Goal: Navigation & Orientation: Find specific page/section

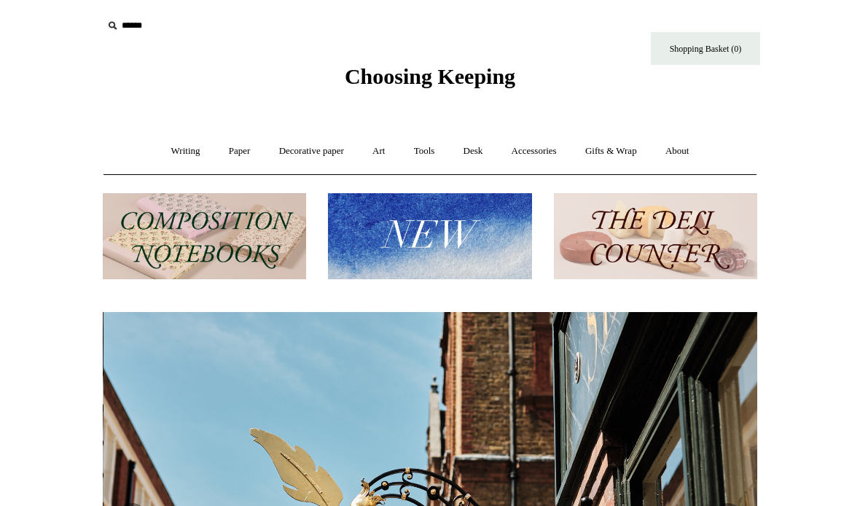
scroll to position [0, 655]
click at [183, 154] on link "Writing +" at bounding box center [185, 151] width 55 height 39
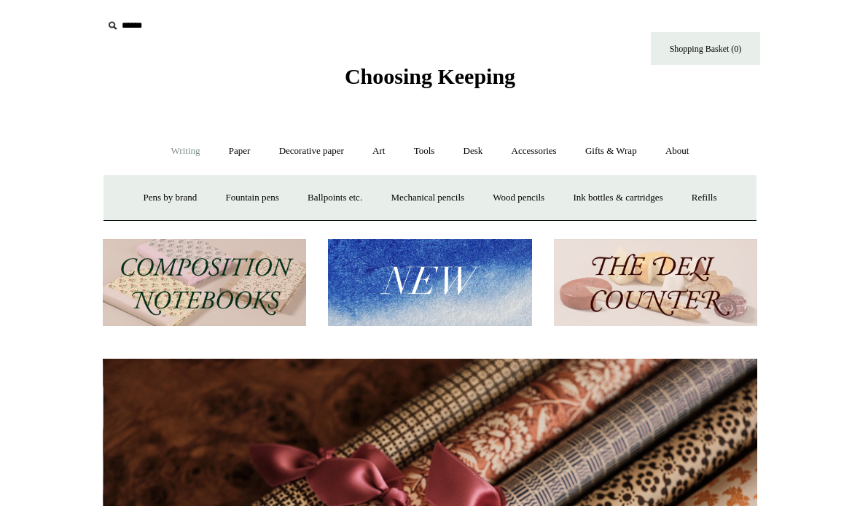
scroll to position [0, 1309]
click at [238, 151] on link "Paper +" at bounding box center [240, 151] width 48 height 39
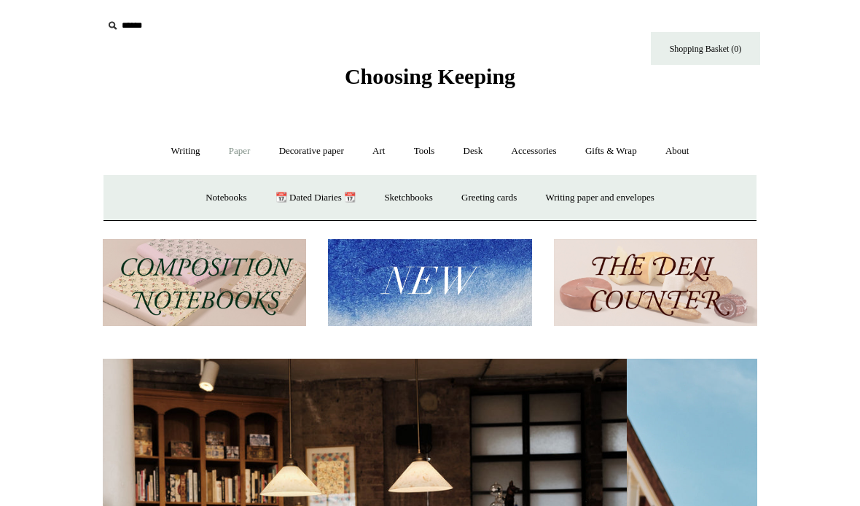
scroll to position [0, 0]
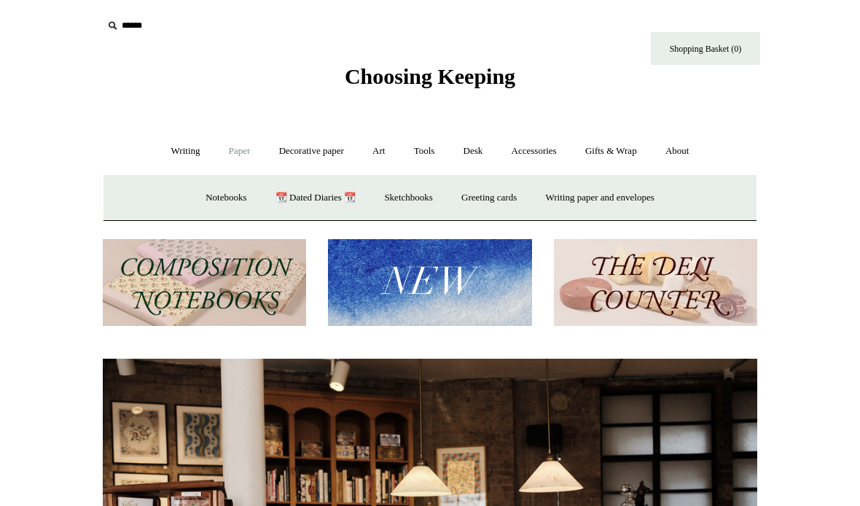
click at [223, 198] on link "Notebooks +" at bounding box center [225, 198] width 67 height 39
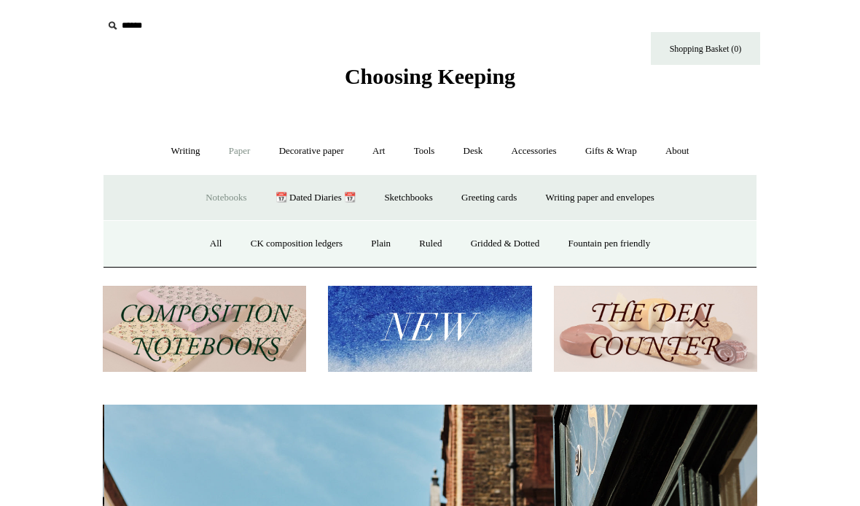
scroll to position [0, 655]
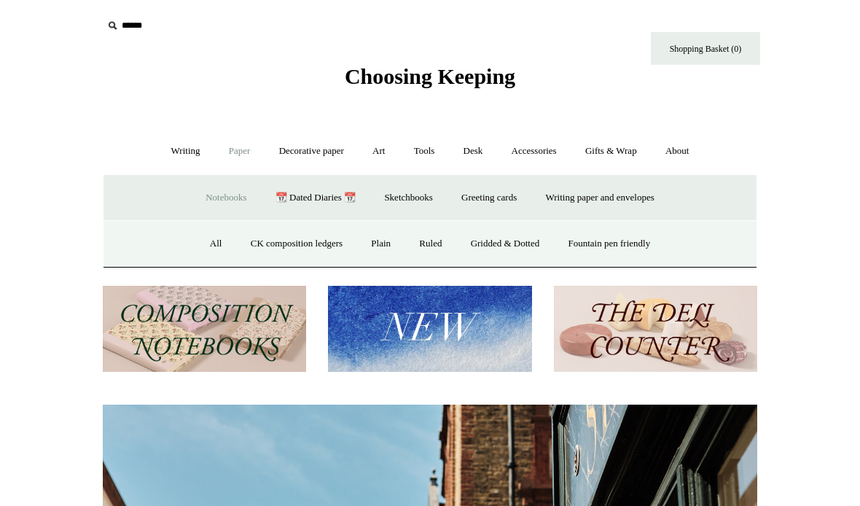
click at [421, 249] on link "Ruled" at bounding box center [430, 244] width 49 height 39
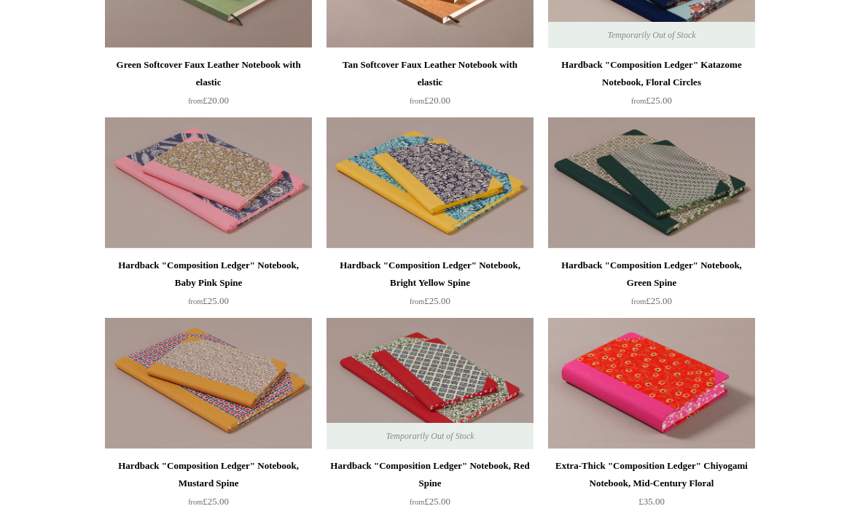
scroll to position [1082, 0]
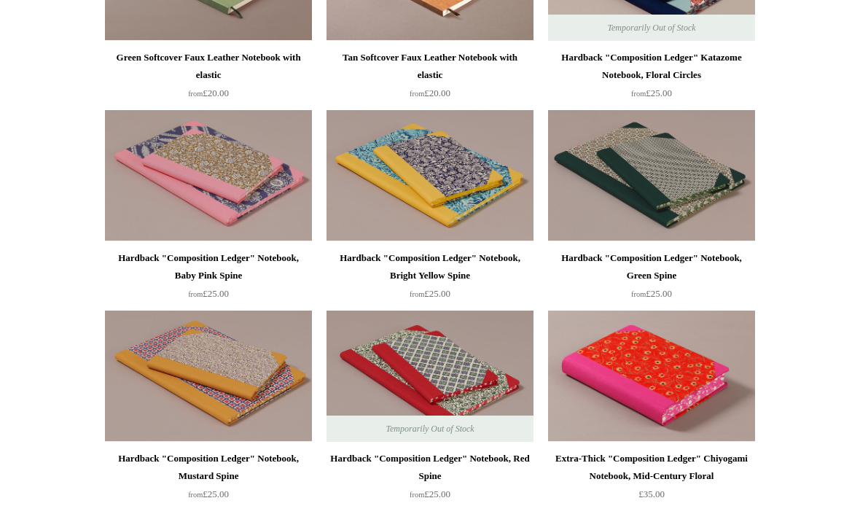
click at [688, 384] on img at bounding box center [651, 376] width 207 height 131
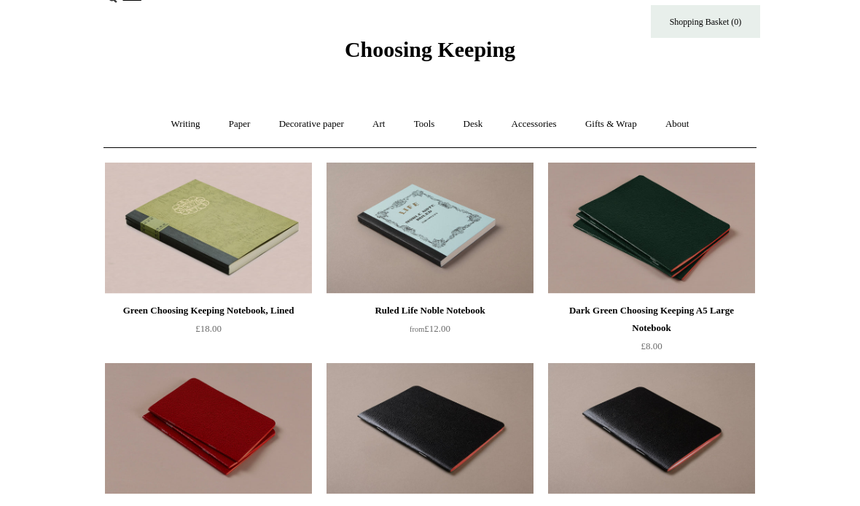
scroll to position [0, 0]
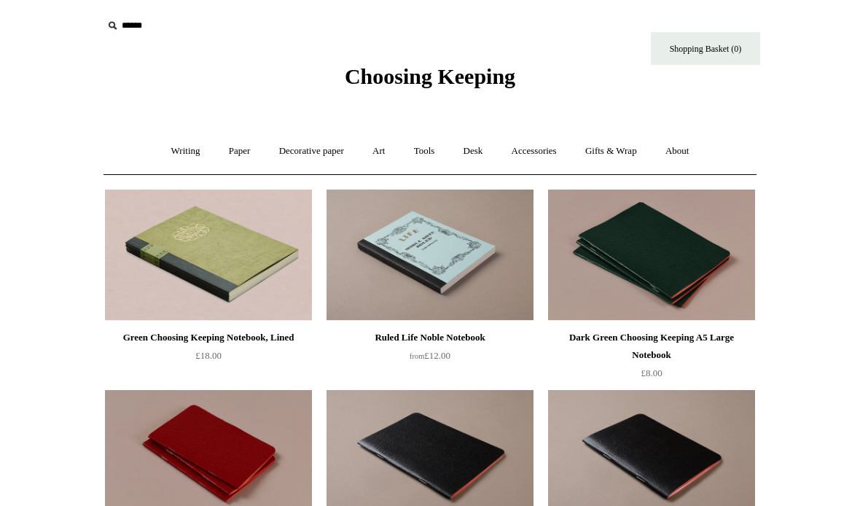
click at [238, 149] on link "Paper +" at bounding box center [240, 151] width 48 height 39
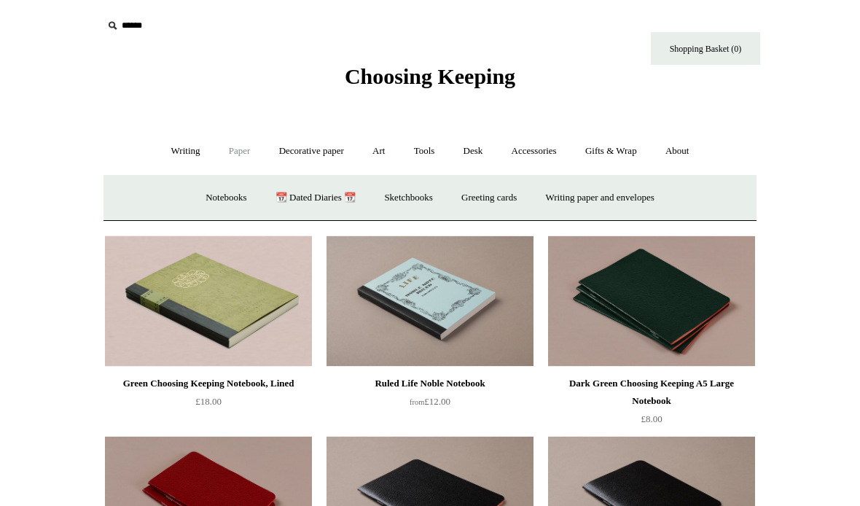
click at [321, 198] on link "📆 Dated Diaries 📆" at bounding box center [315, 198] width 106 height 39
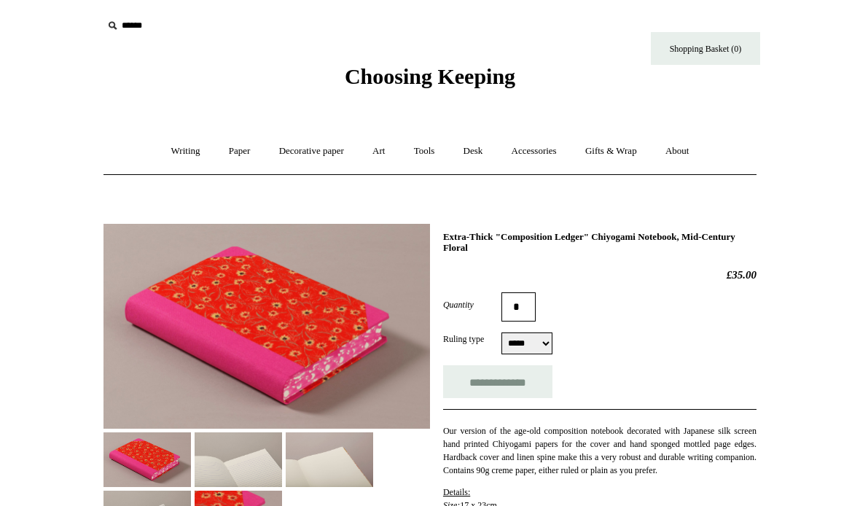
select select "*****"
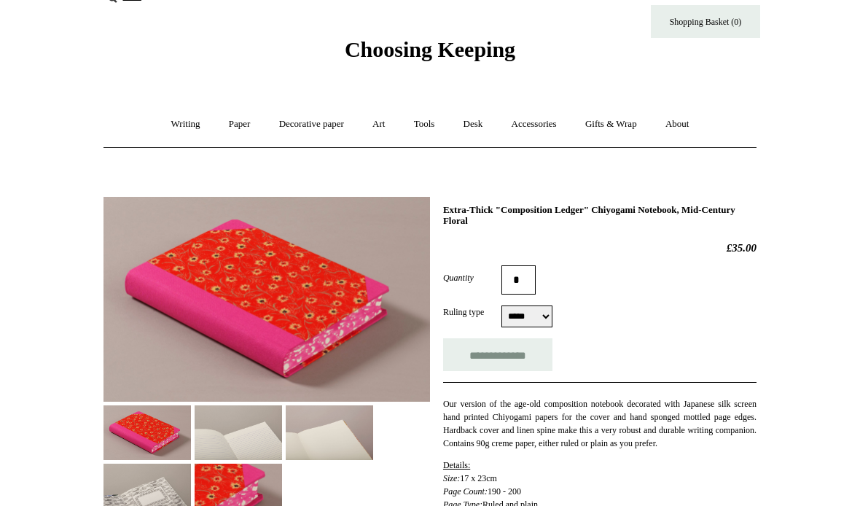
scroll to position [71, 0]
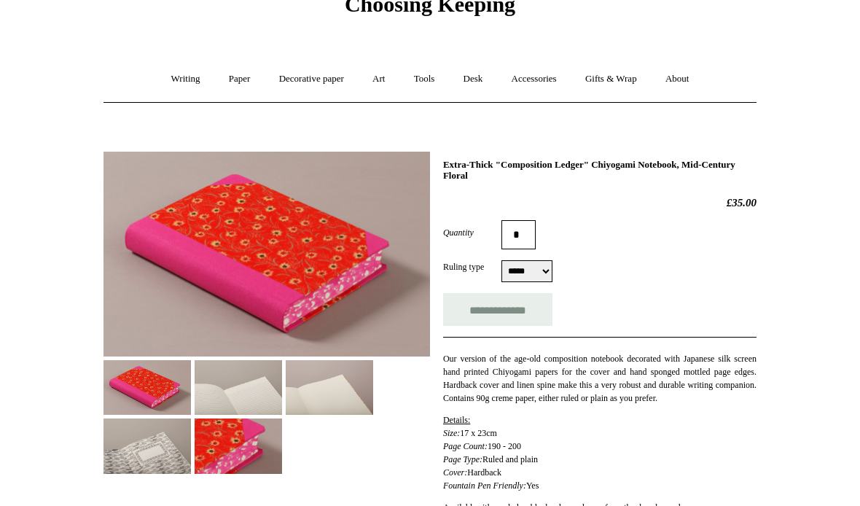
click at [250, 399] on img at bounding box center [238, 388] width 87 height 55
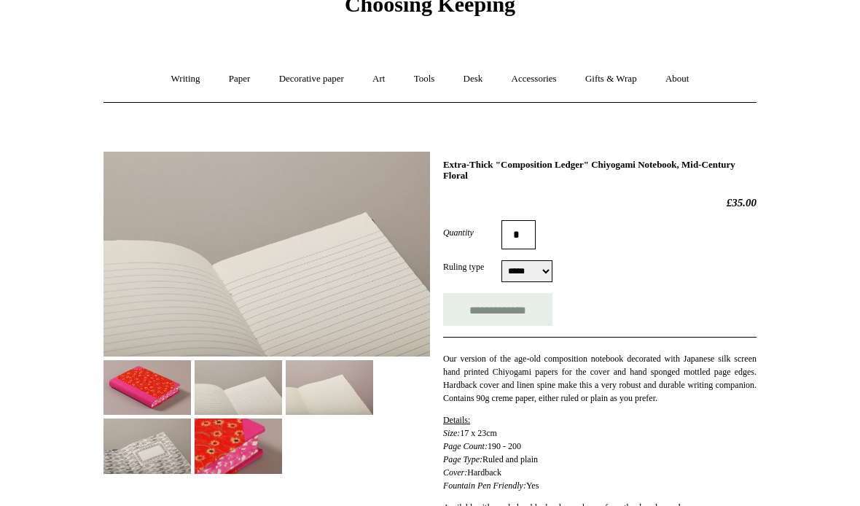
click at [338, 392] on img at bounding box center [329, 387] width 87 height 55
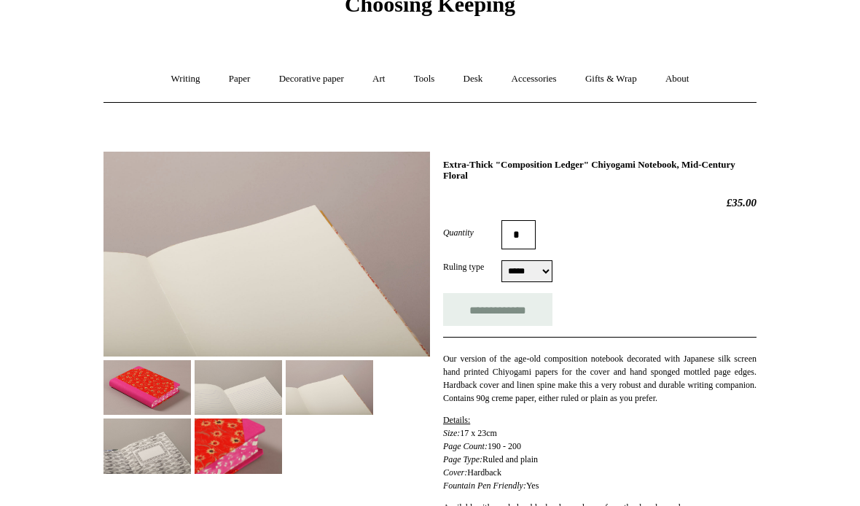
click at [163, 460] on img at bounding box center [147, 445] width 87 height 55
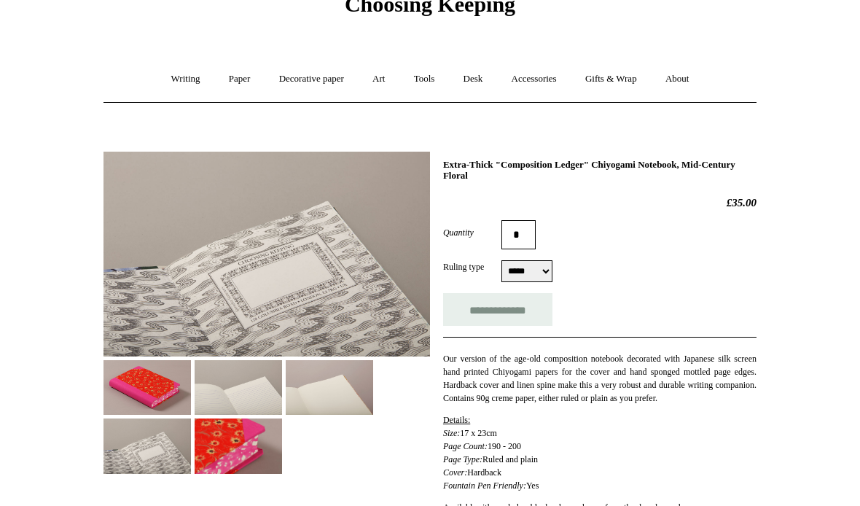
click at [243, 452] on img at bounding box center [238, 445] width 87 height 55
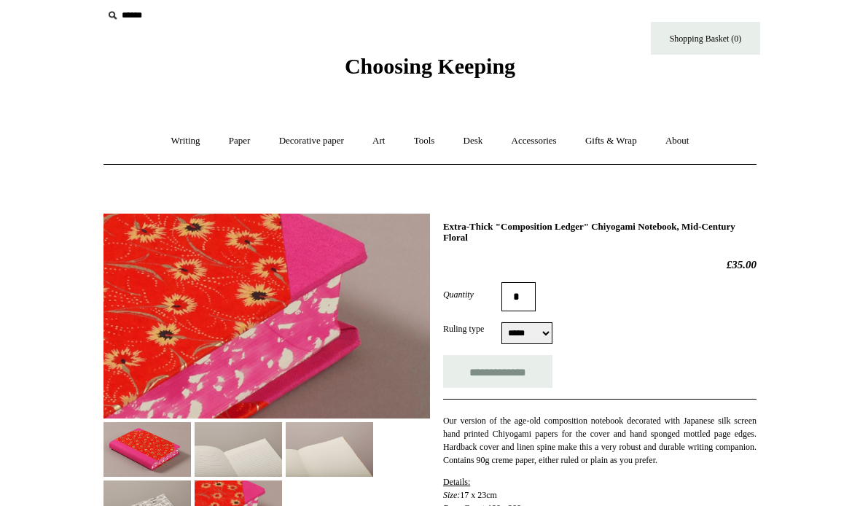
scroll to position [0, 0]
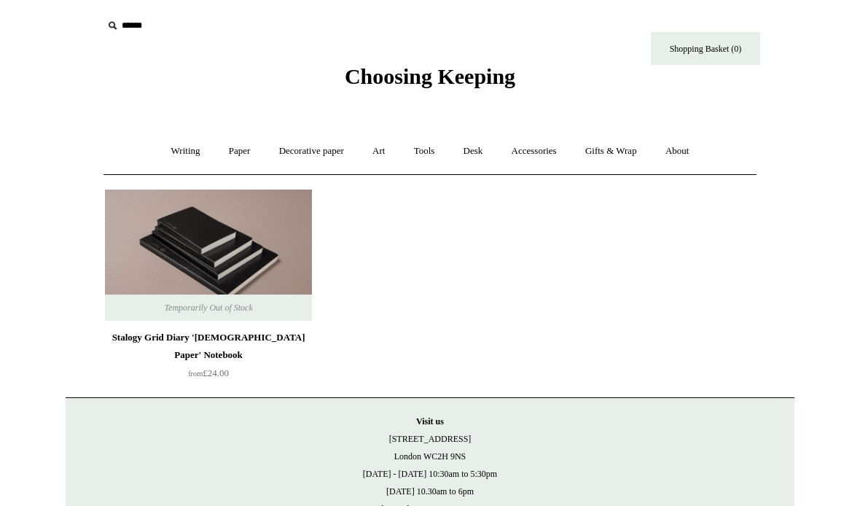
click at [243, 154] on link "Paper +" at bounding box center [240, 151] width 48 height 39
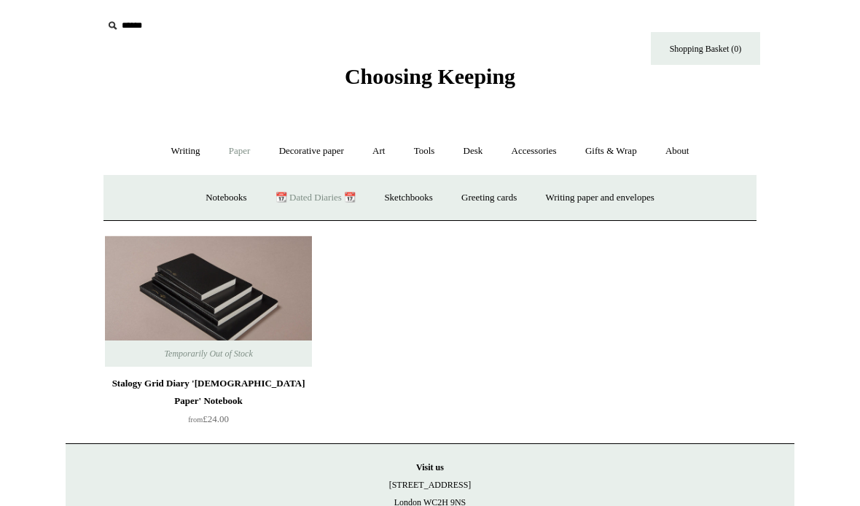
click at [223, 191] on link "Notebooks +" at bounding box center [225, 198] width 67 height 39
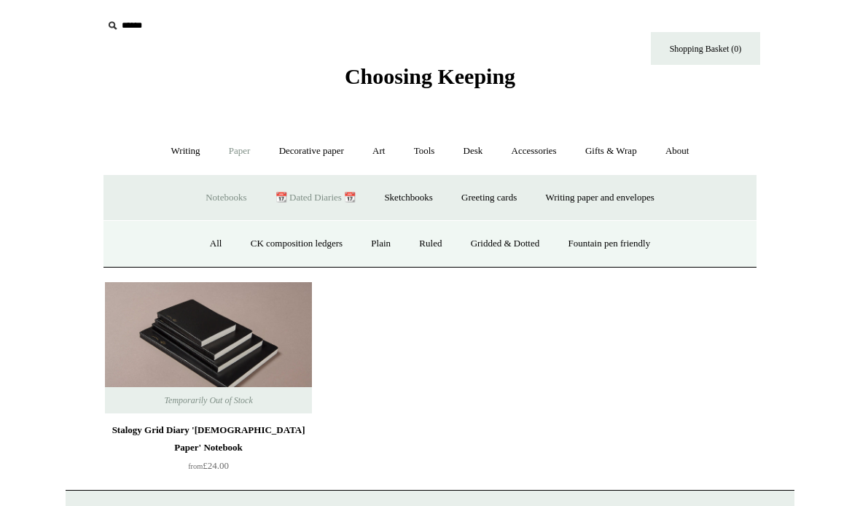
click at [214, 232] on link "All" at bounding box center [216, 244] width 39 height 39
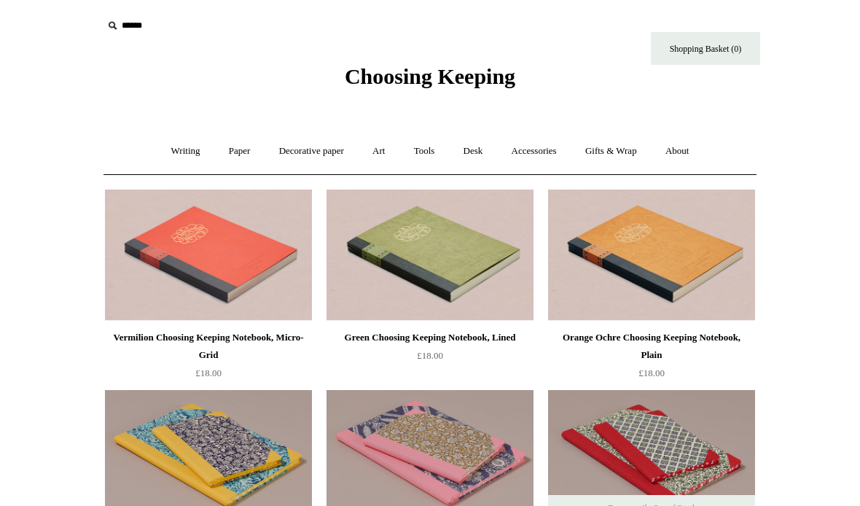
click at [225, 158] on link "Paper +" at bounding box center [240, 151] width 48 height 39
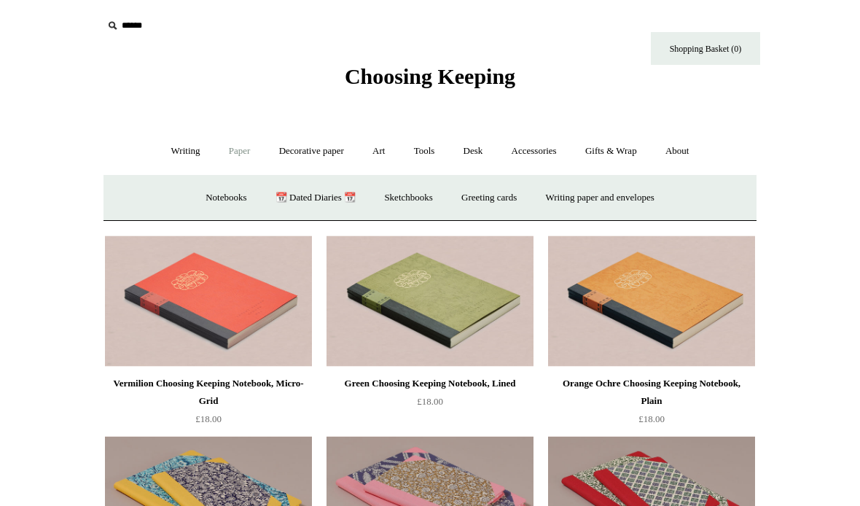
click at [178, 156] on link "Writing +" at bounding box center [185, 151] width 55 height 39
click at [160, 200] on link "Pens by brand +" at bounding box center [170, 198] width 80 height 39
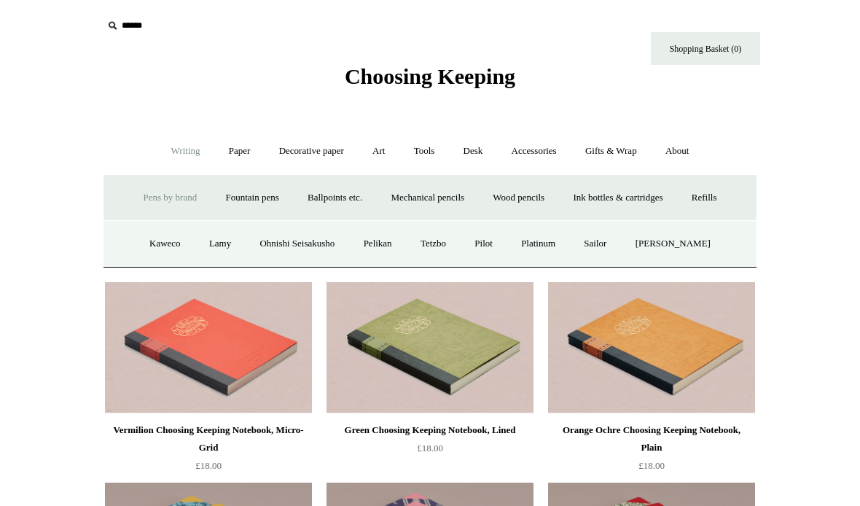
click at [342, 202] on link "Ballpoints etc. +" at bounding box center [334, 198] width 81 height 39
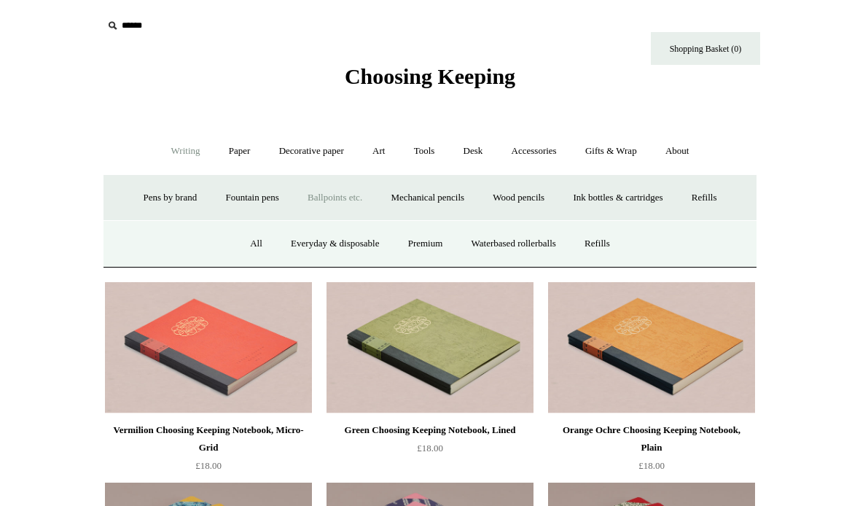
click at [243, 242] on link "All" at bounding box center [256, 244] width 39 height 39
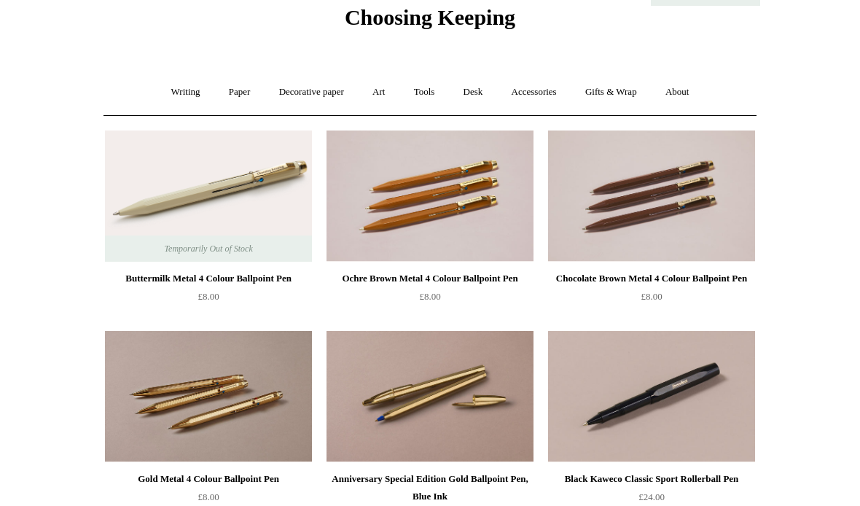
scroll to position [47, 0]
